Goal: Register for event/course

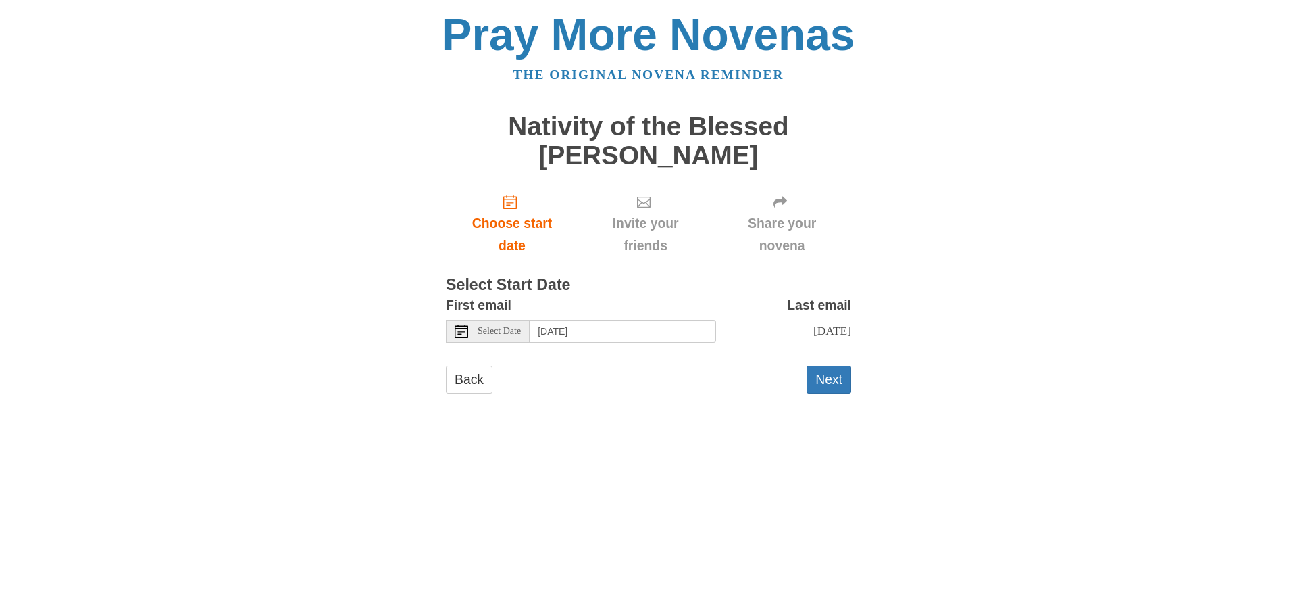
click at [521, 330] on span "Select Date" at bounding box center [499, 330] width 43 height 9
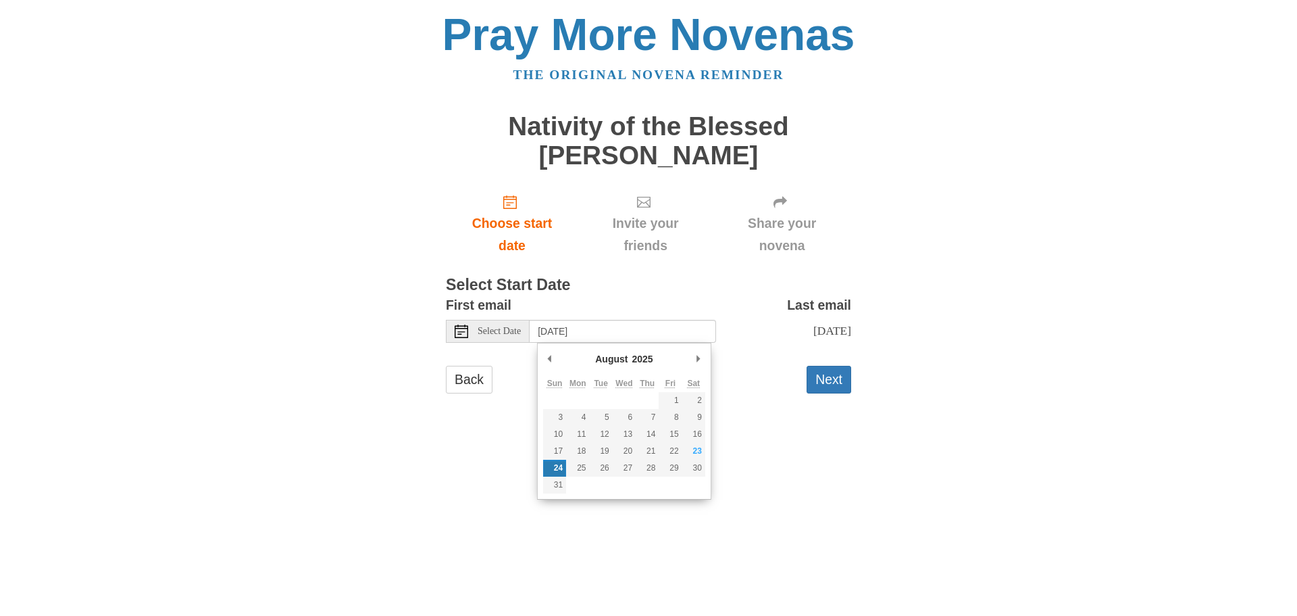
click at [799, 420] on main "Nativity of the Blessed [PERSON_NAME] Choose start date Invite your friends Sha…" at bounding box center [648, 259] width 405 height 320
click at [660, 334] on input "[DATE]" at bounding box center [623, 331] width 186 height 23
click at [747, 432] on html "Pray More Novenas The original novena reminder Nativity of the Blessed [PERSON_…" at bounding box center [648, 216] width 1297 height 432
click at [667, 326] on input "[DATE]" at bounding box center [623, 331] width 186 height 23
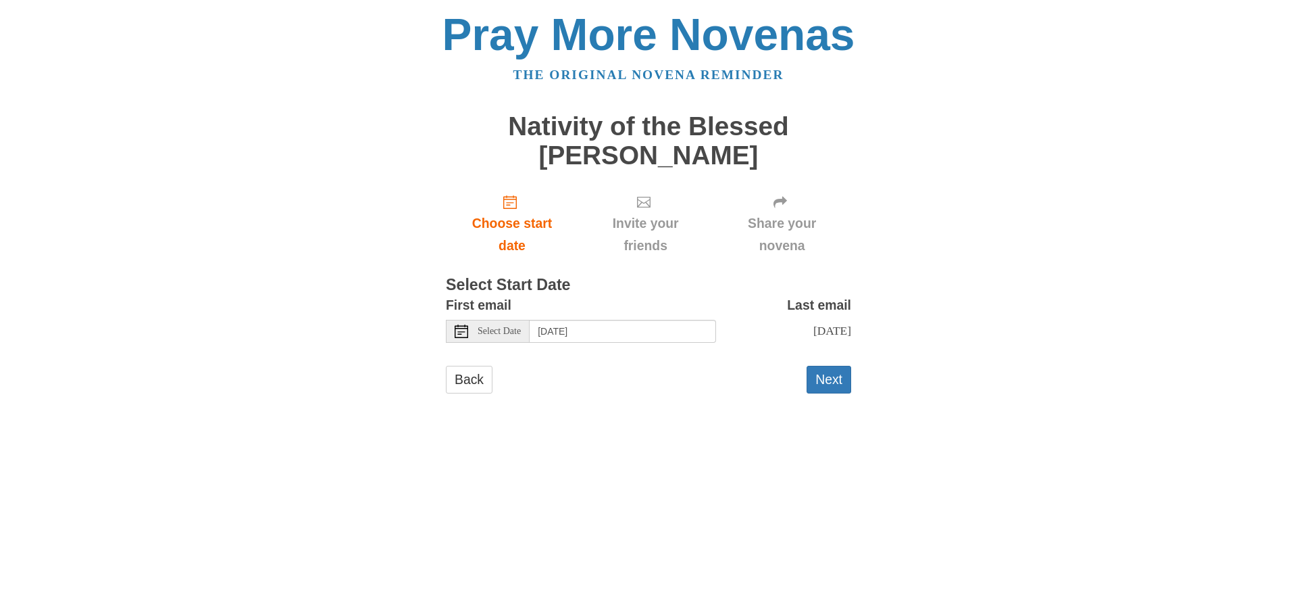
click at [730, 432] on html "Pray More Novenas The original novena reminder Nativity of the Blessed [PERSON_…" at bounding box center [648, 216] width 1297 height 432
click at [490, 232] on span "Choose start date" at bounding box center [511, 234] width 105 height 45
click at [516, 335] on span "Select Date" at bounding box center [499, 330] width 43 height 9
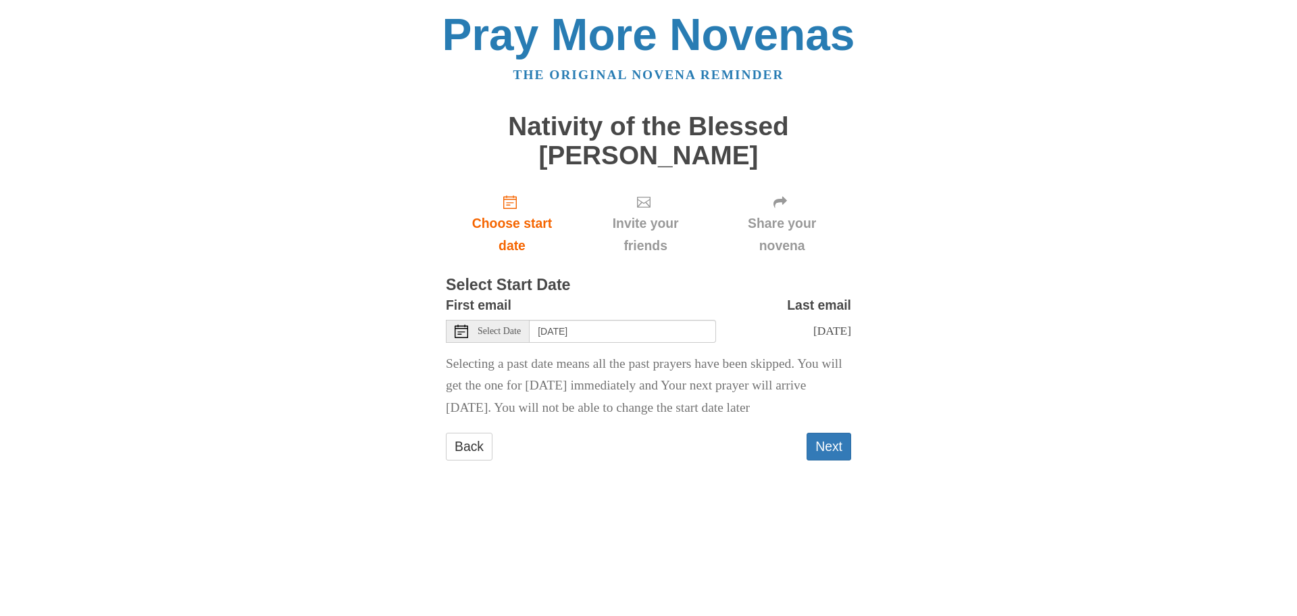
click at [488, 328] on span "Select Date" at bounding box center [499, 330] width 43 height 9
click at [509, 330] on span "Select Date" at bounding box center [499, 330] width 43 height 9
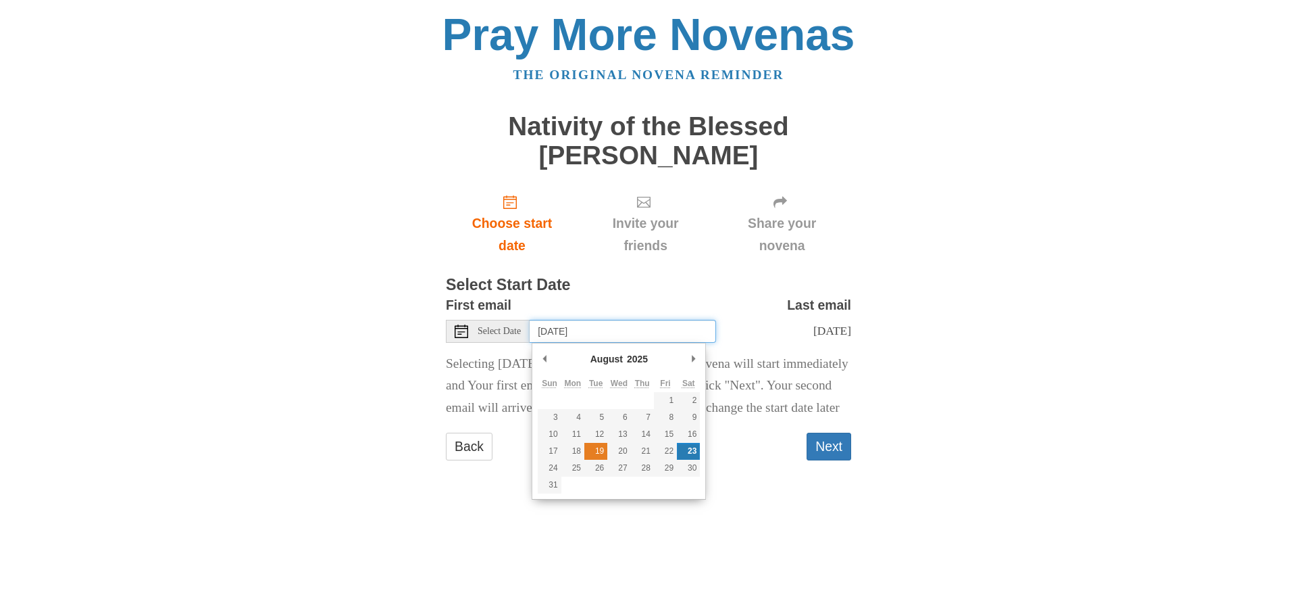
type input "Tuesday, August 19th"
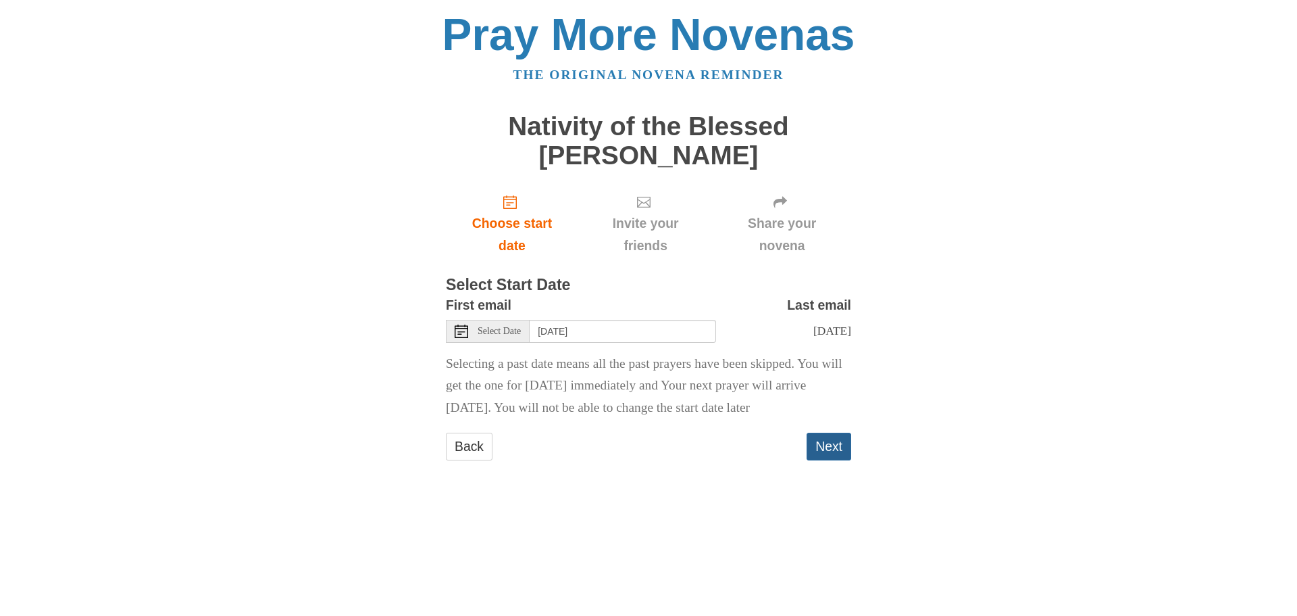
click at [840, 460] on button "Next" at bounding box center [829, 446] width 45 height 28
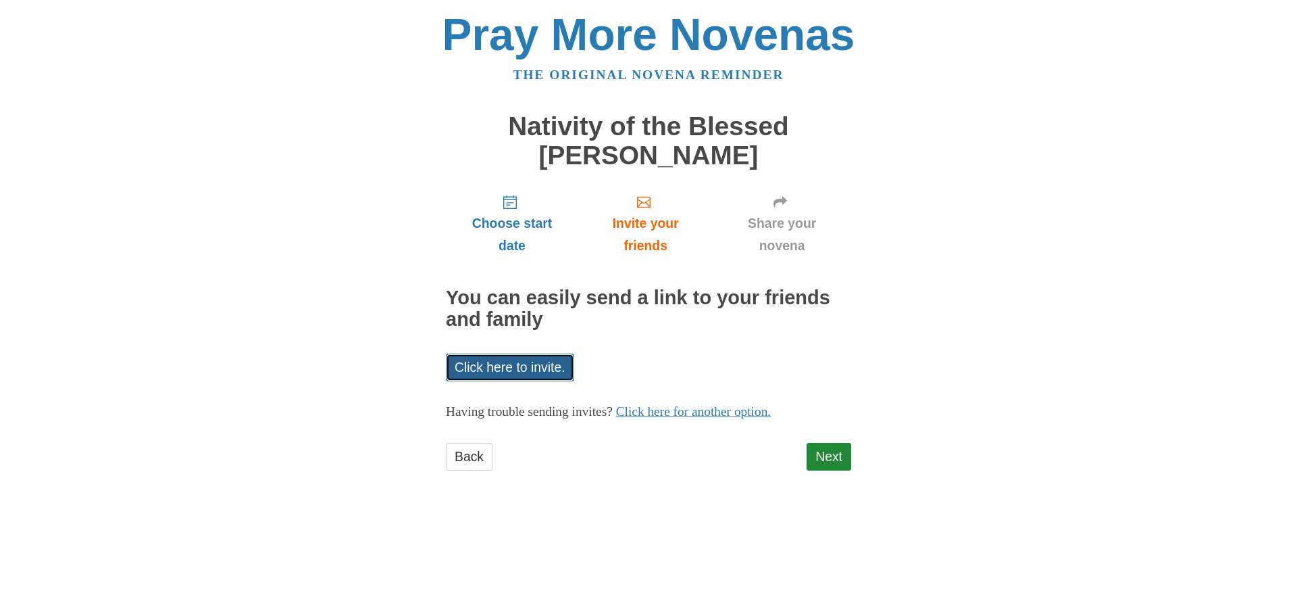
click at [514, 367] on link "Click here to invite." at bounding box center [510, 367] width 128 height 28
click at [768, 410] on link "Click here for another option." at bounding box center [693, 411] width 155 height 14
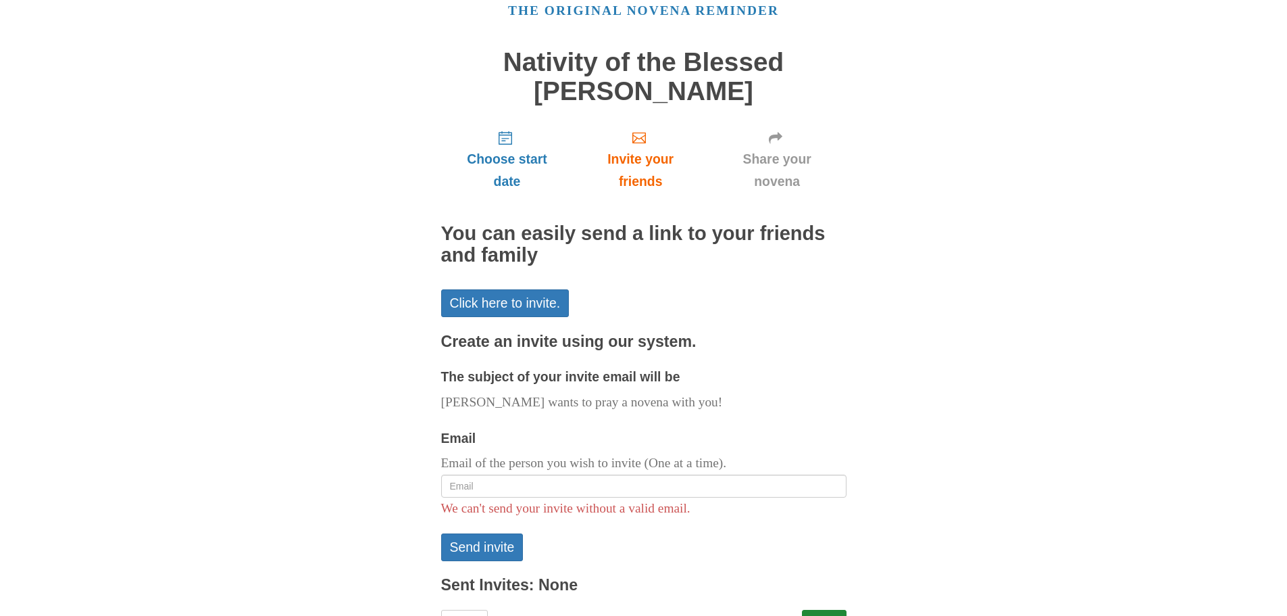
scroll to position [125, 0]
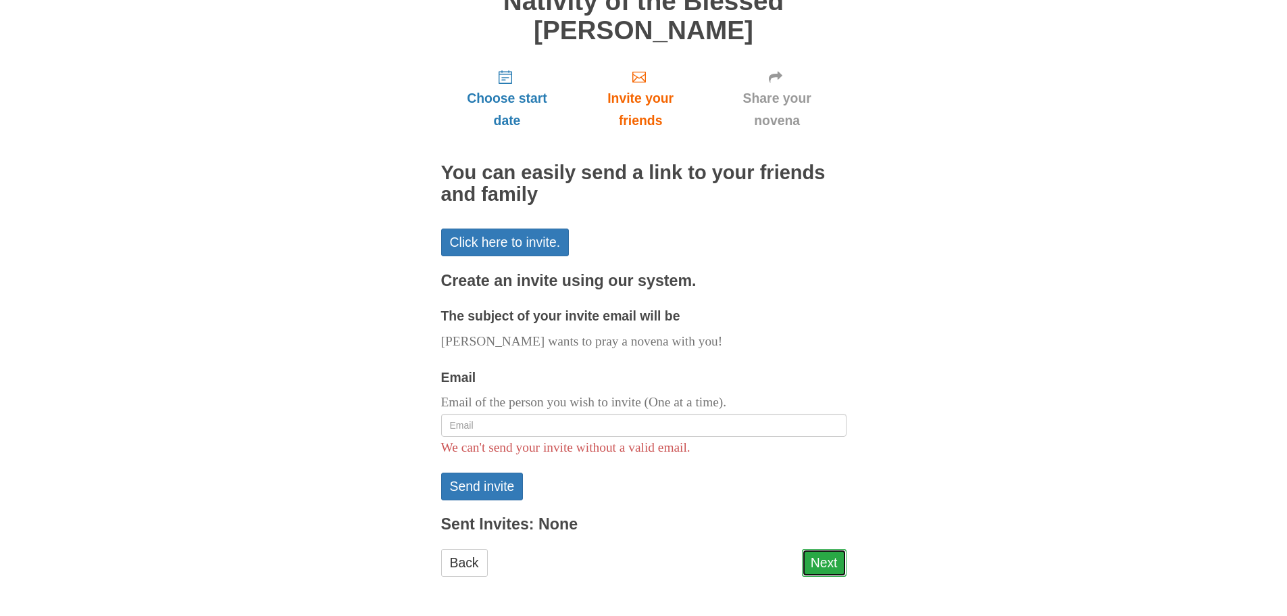
click at [818, 561] on link "Next" at bounding box center [824, 563] width 45 height 28
